Goal: Communication & Community: Answer question/provide support

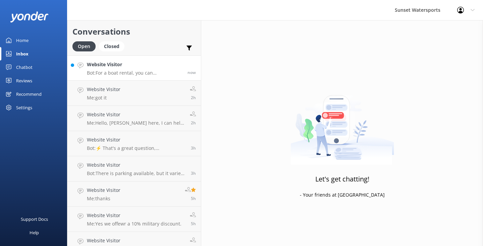
click at [148, 64] on h4 "Website Visitor" at bounding box center [135, 64] width 96 height 7
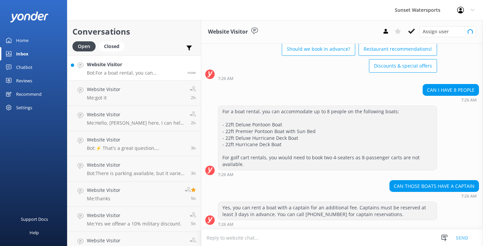
scroll to position [38, 0]
click at [222, 237] on textarea at bounding box center [342, 237] width 282 height 16
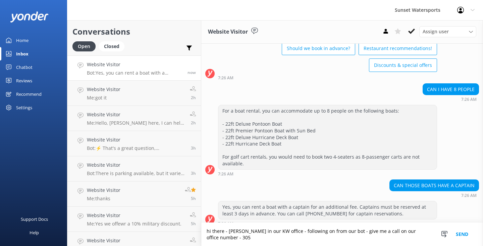
scroll to position [44, 0]
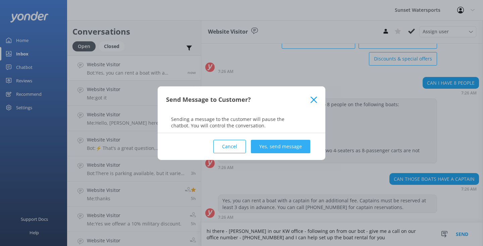
type textarea "hi there - [PERSON_NAME] in our KW office - following on from our bot - give me…"
click at [289, 147] on button "Yes, send message" at bounding box center [280, 146] width 59 height 13
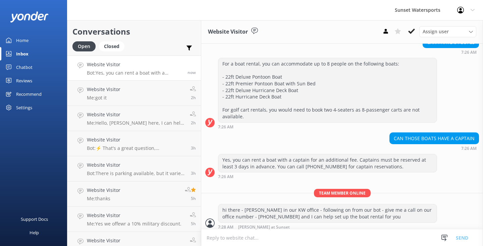
scroll to position [88, 0]
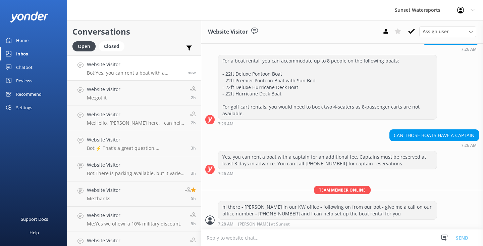
click at [233, 238] on textarea at bounding box center [342, 237] width 282 height 16
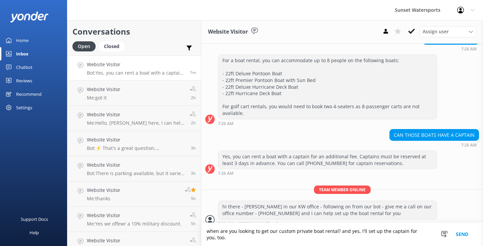
type textarea "when are you looking to get our custom private boat rental? and yes, I'll set u…"
click at [462, 231] on button "Send" at bounding box center [462, 234] width 25 height 23
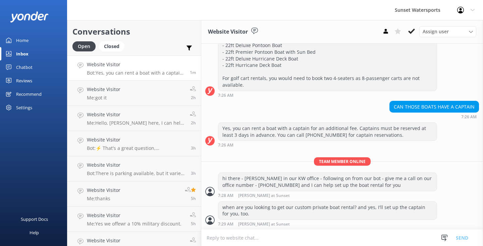
scroll to position [116, 0]
